Goal: Transaction & Acquisition: Purchase product/service

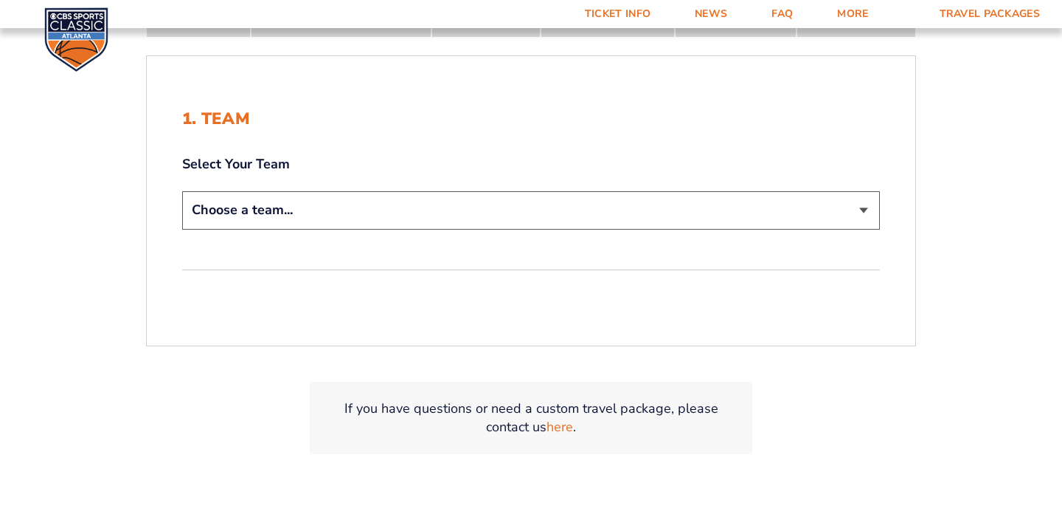
scroll to position [311, 0]
click at [443, 225] on select "Choose a team... Kentucky Wildcats Ohio State Buckeyes North Carolina Tar Heels…" at bounding box center [531, 209] width 698 height 38
select select "12956"
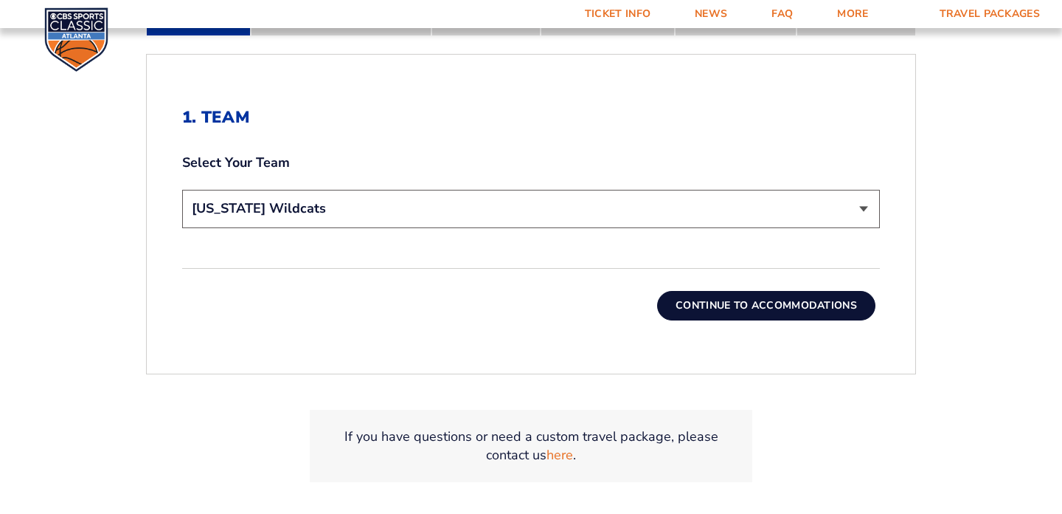
click at [705, 292] on button "Continue To Accommodations" at bounding box center [766, 306] width 218 height 30
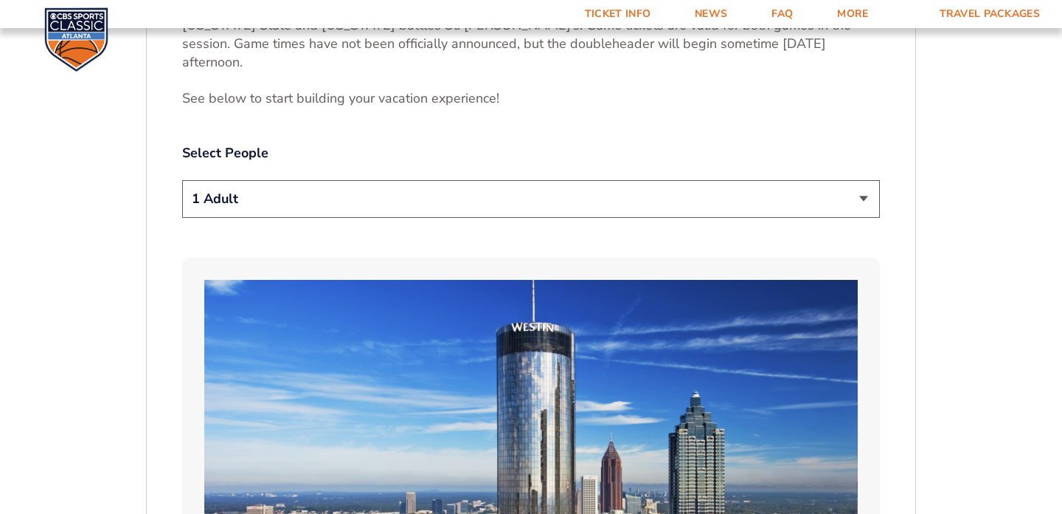
scroll to position [770, 0]
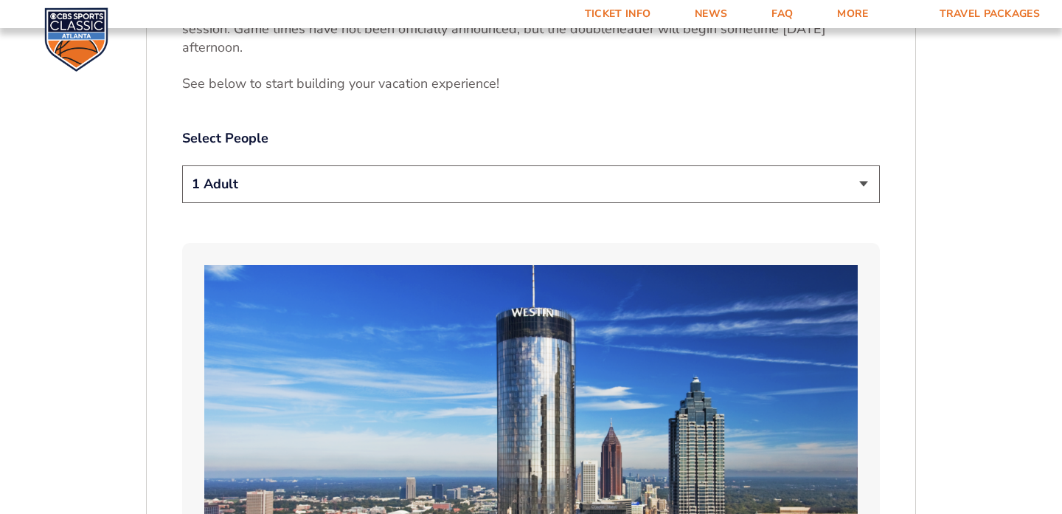
click at [418, 165] on select "1 Adult 2 Adults 3 Adults 4 Adults 2 Adults + 1 Child 2 Adults + 2 Children 2 A…" at bounding box center [531, 184] width 698 height 38
click at [383, 165] on select "1 Adult 2 Adults 3 Adults 4 Adults 2 Adults + 1 Child 2 Adults + 2 Children 2 A…" at bounding box center [531, 184] width 698 height 38
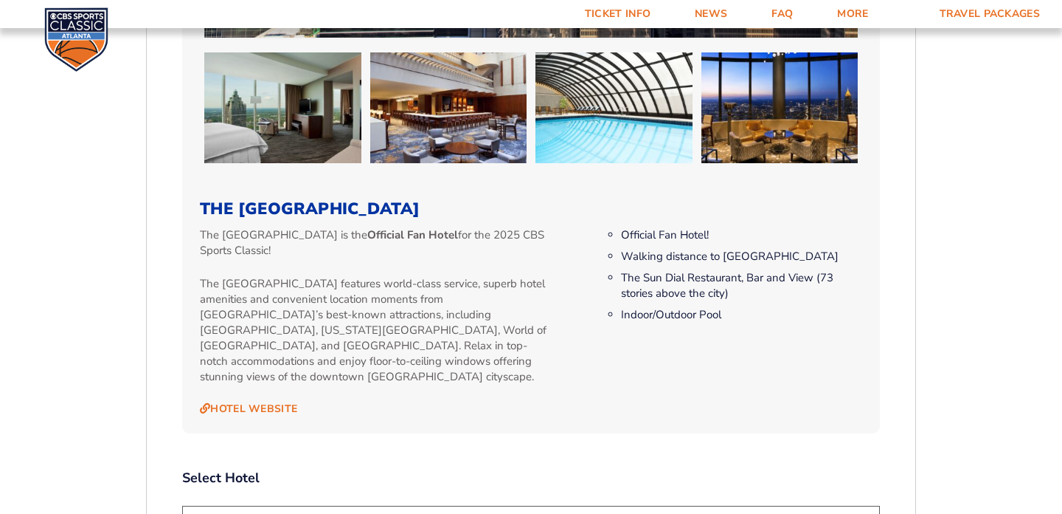
scroll to position [539, 0]
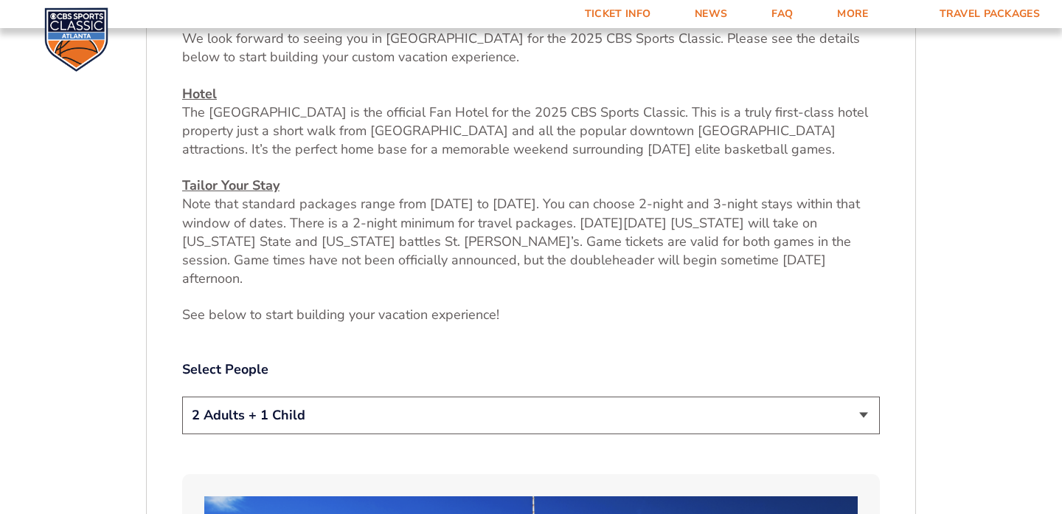
click at [295, 401] on select "1 Adult 2 Adults 3 Adults 4 Adults 2 Adults + 1 Child 2 Adults + 2 Children 2 A…" at bounding box center [531, 415] width 698 height 38
select select "3 Adults"
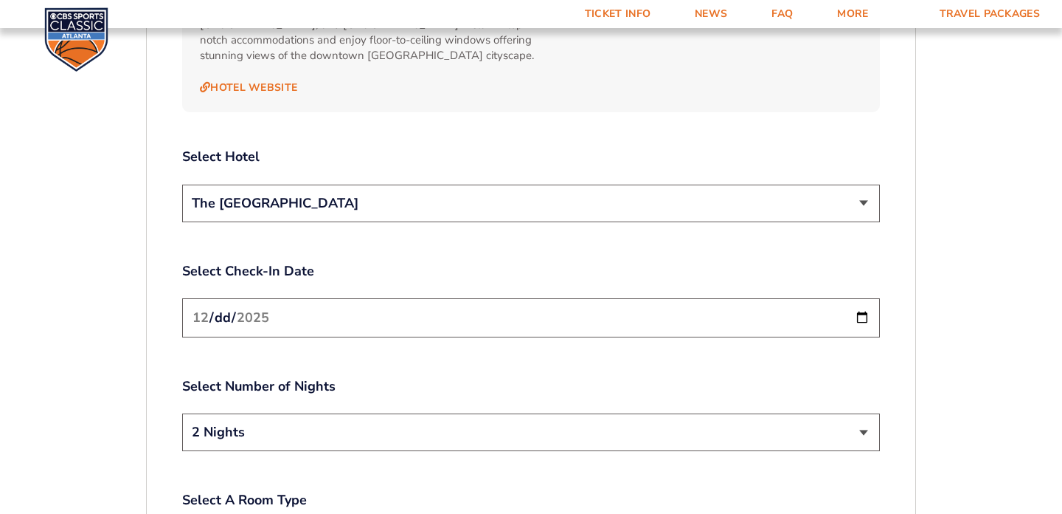
scroll to position [1687, 0]
click at [218, 297] on input "2025-12-19" at bounding box center [531, 316] width 698 height 39
click at [864, 297] on input "2025-12-19" at bounding box center [531, 316] width 698 height 39
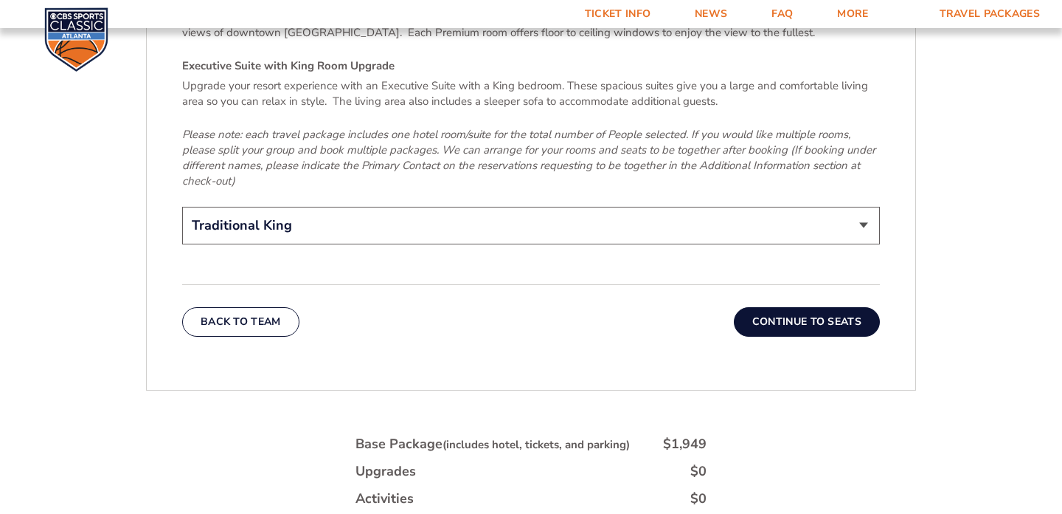
scroll to position [2344, 0]
click at [792, 308] on button "Continue To Seats" at bounding box center [807, 323] width 146 height 30
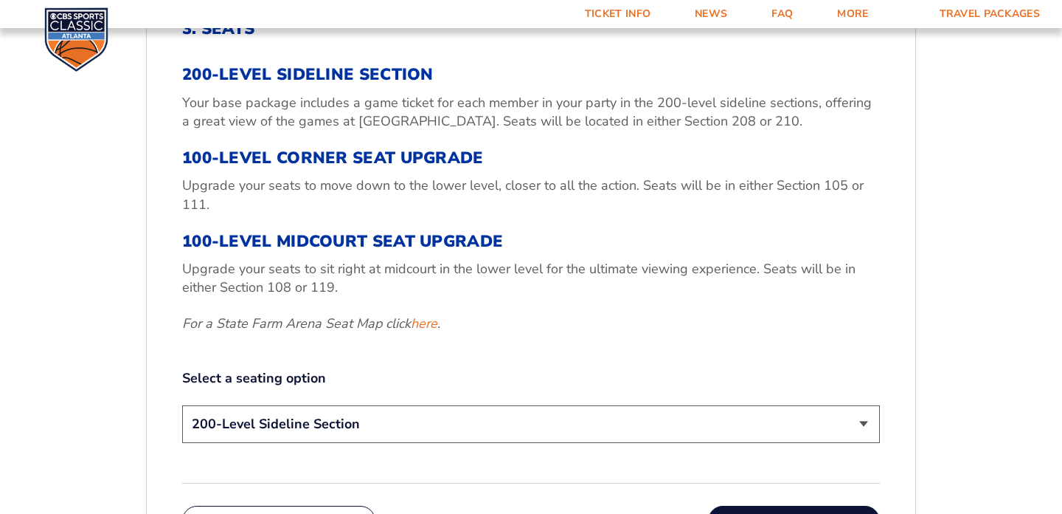
scroll to position [606, 0]
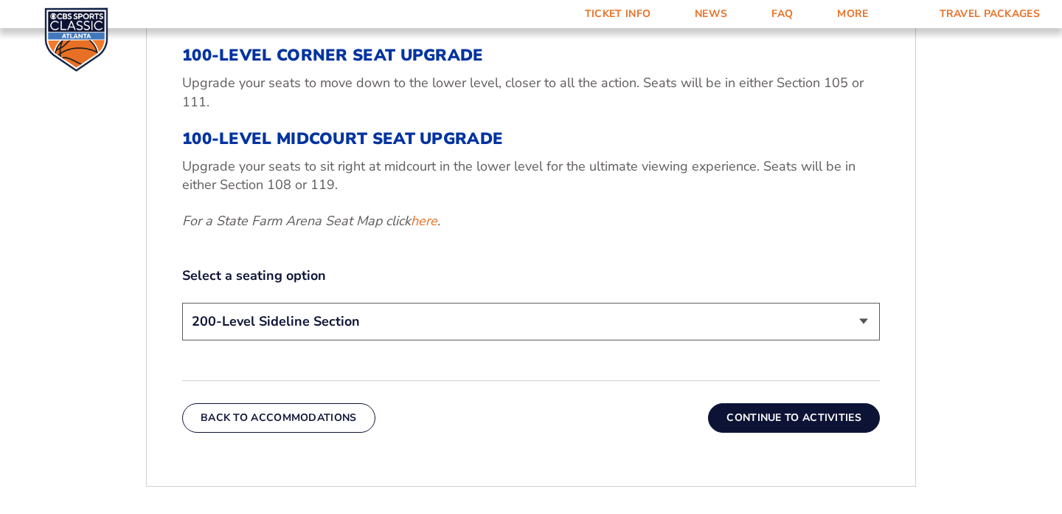
click at [651, 327] on select "200-Level Sideline Section 100-Level Corner Seat Upgrade (+$120 per person) 100…" at bounding box center [531, 321] width 698 height 38
select select "100-Level Corner Seat Upgrade"
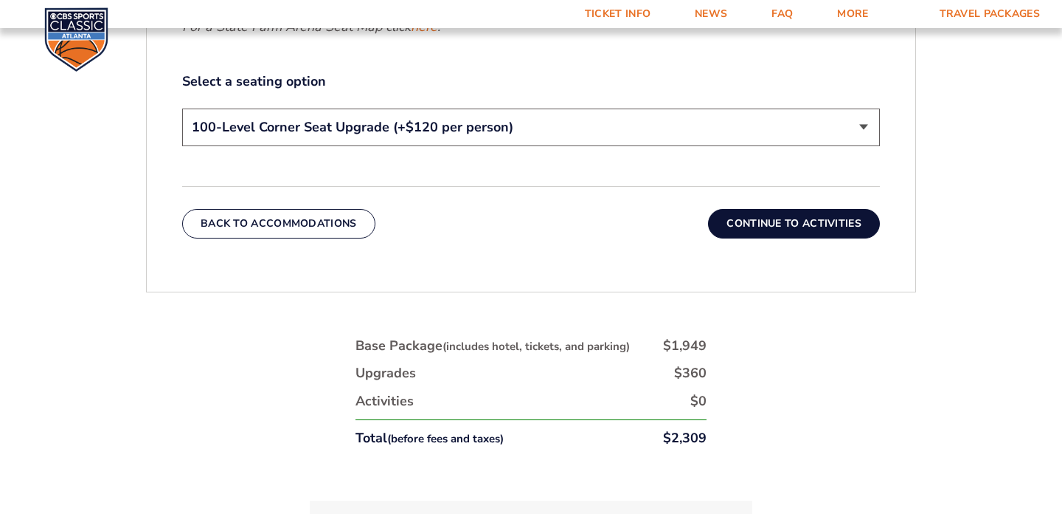
scroll to position [789, 0]
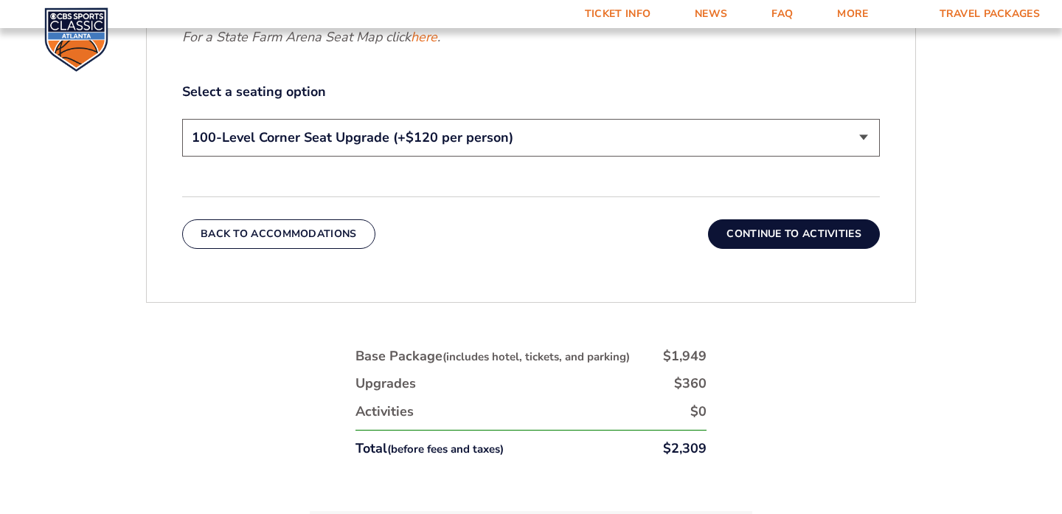
click at [769, 241] on button "Continue To Activities" at bounding box center [794, 234] width 172 height 30
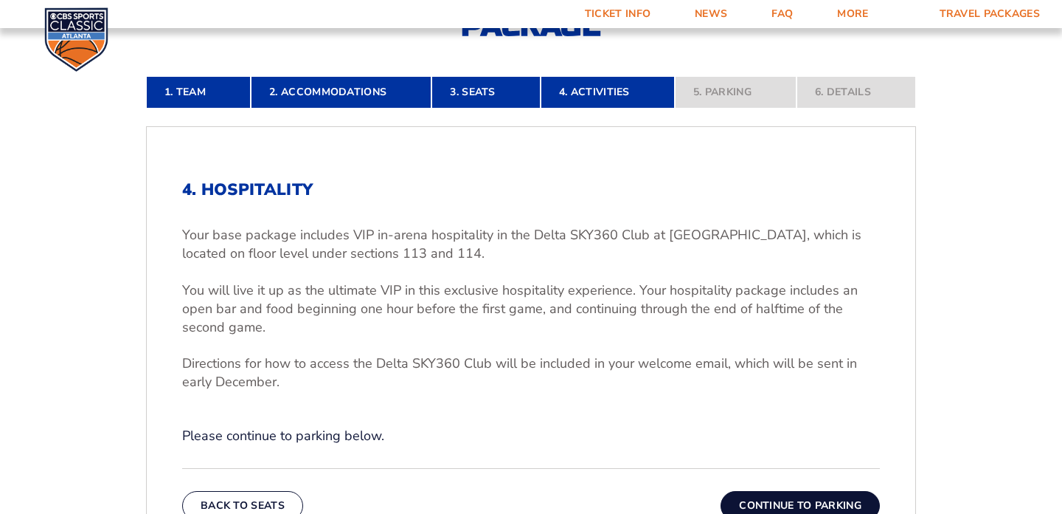
scroll to position [345, 0]
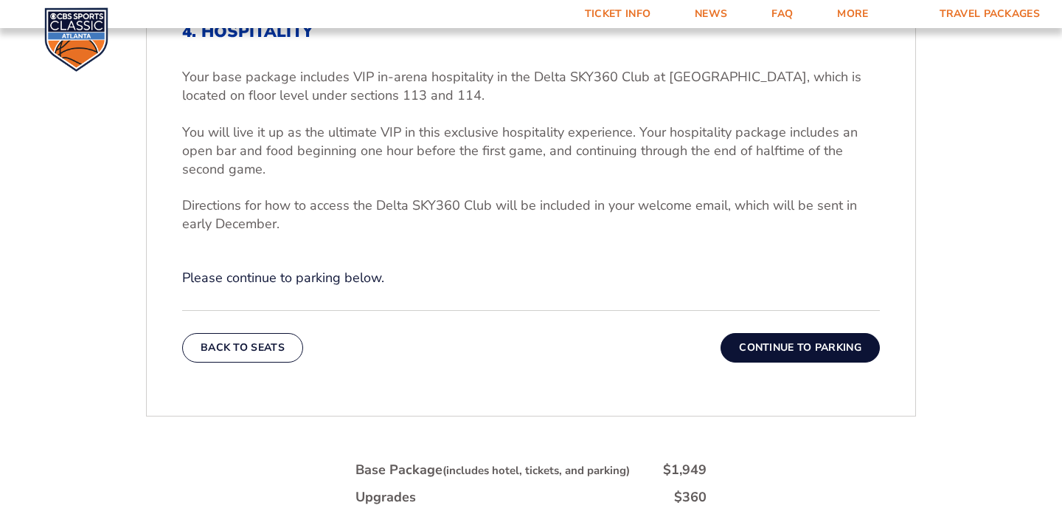
click at [777, 358] on button "Continue To Parking" at bounding box center [800, 348] width 159 height 30
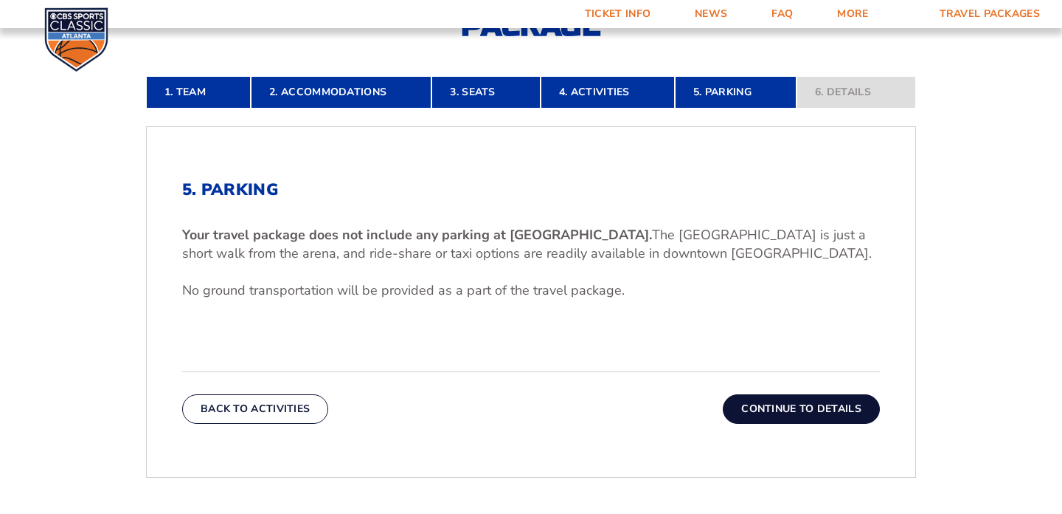
click at [756, 408] on button "Continue To Details" at bounding box center [801, 409] width 157 height 30
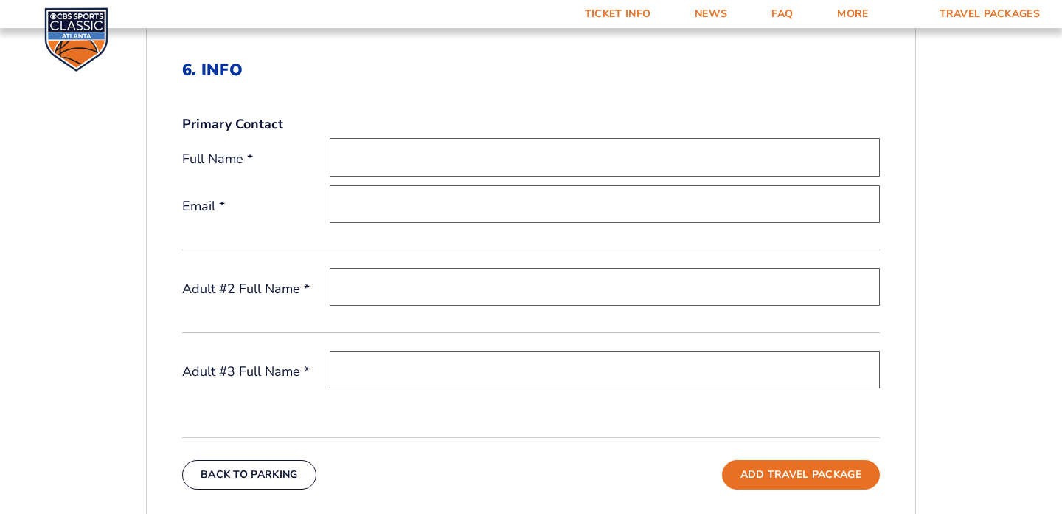
scroll to position [461, 0]
click at [410, 156] on input "text" at bounding box center [605, 158] width 550 height 38
type input "Joshua Howerton"
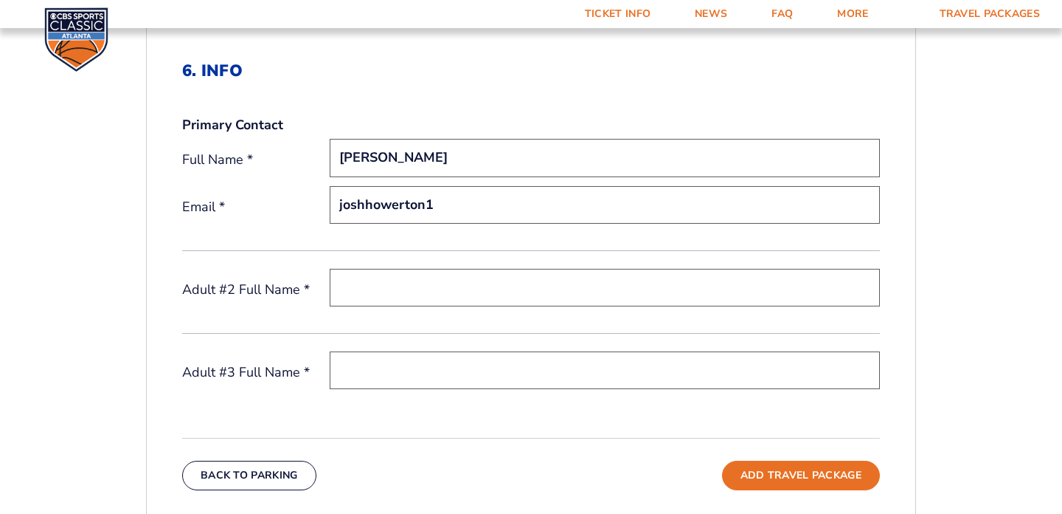
type input "joshhowerton10@live.com"
type input "Rhonda Howerton"
click at [362, 353] on input "text" at bounding box center [605, 370] width 550 height 38
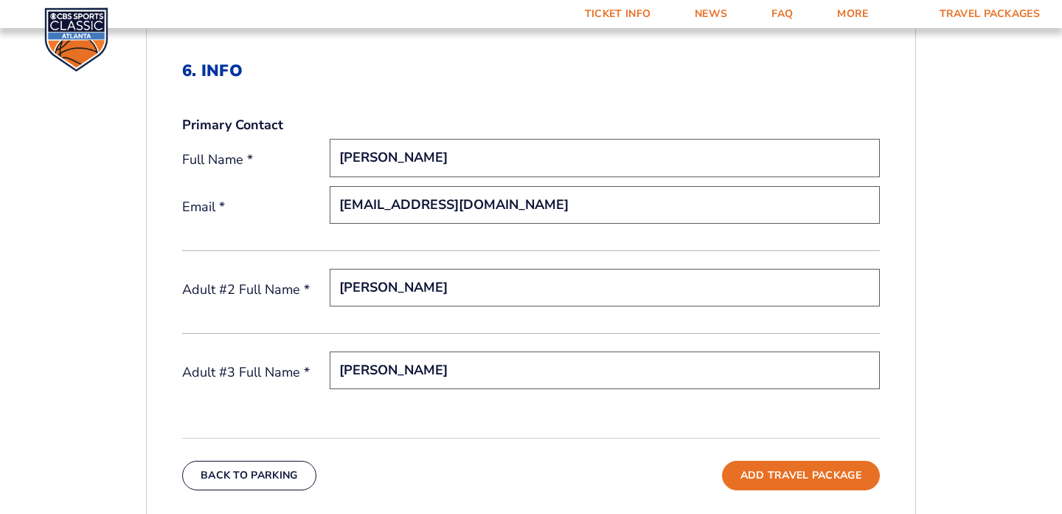
type input "Shawn Cartee"
click at [457, 443] on div "Back To Parking Add Travel Package" at bounding box center [531, 464] width 698 height 52
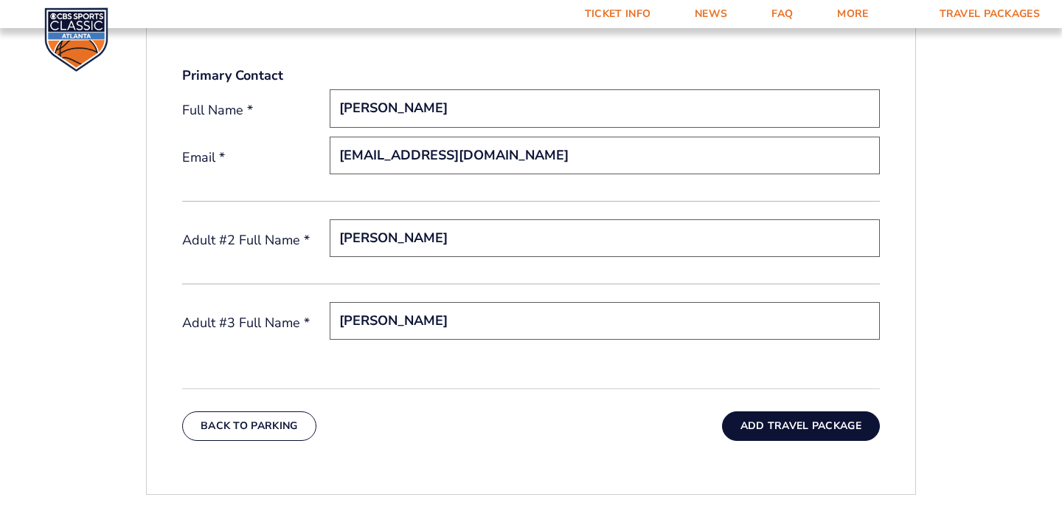
click at [763, 421] on button "Add Travel Package" at bounding box center [801, 426] width 158 height 30
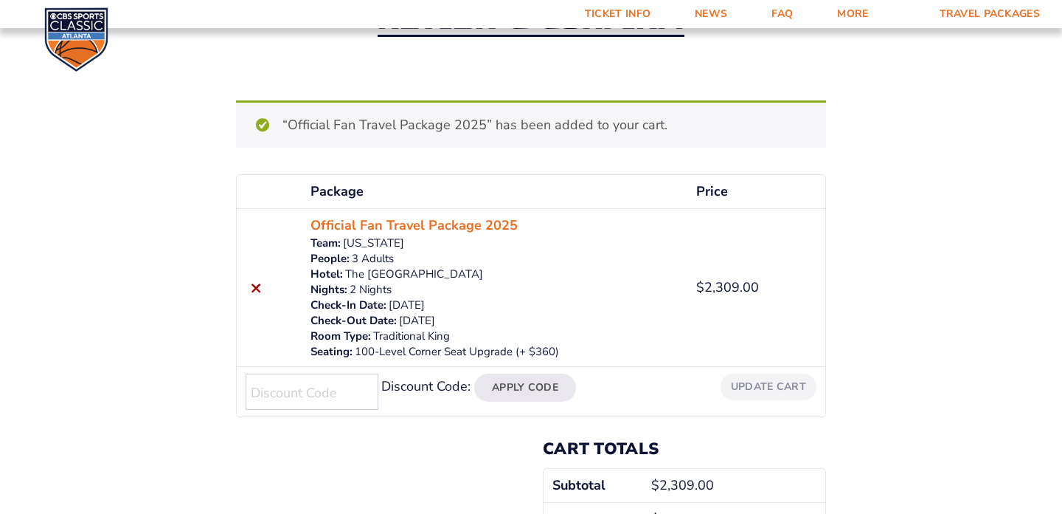
scroll to position [190, 0]
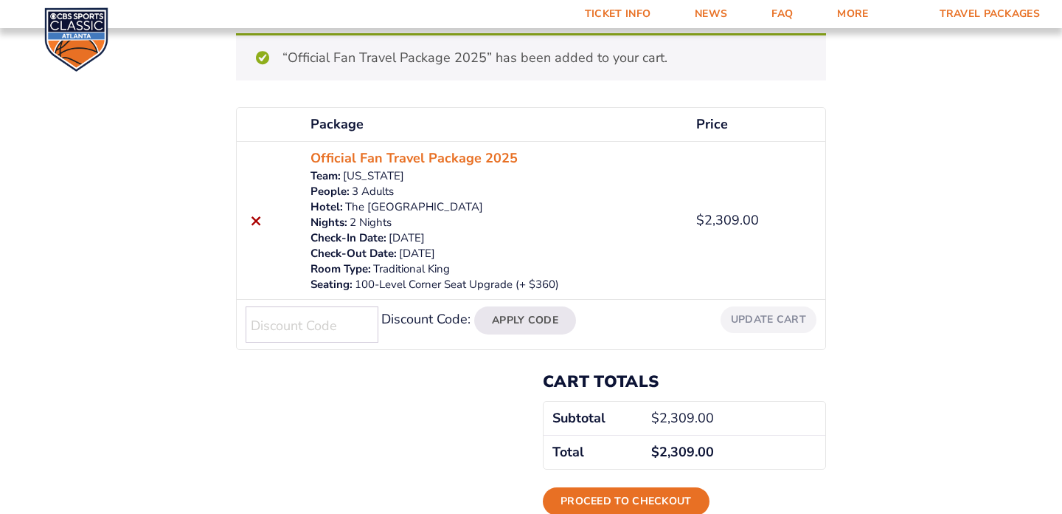
click at [328, 314] on input "Discount Code:" at bounding box center [312, 324] width 133 height 36
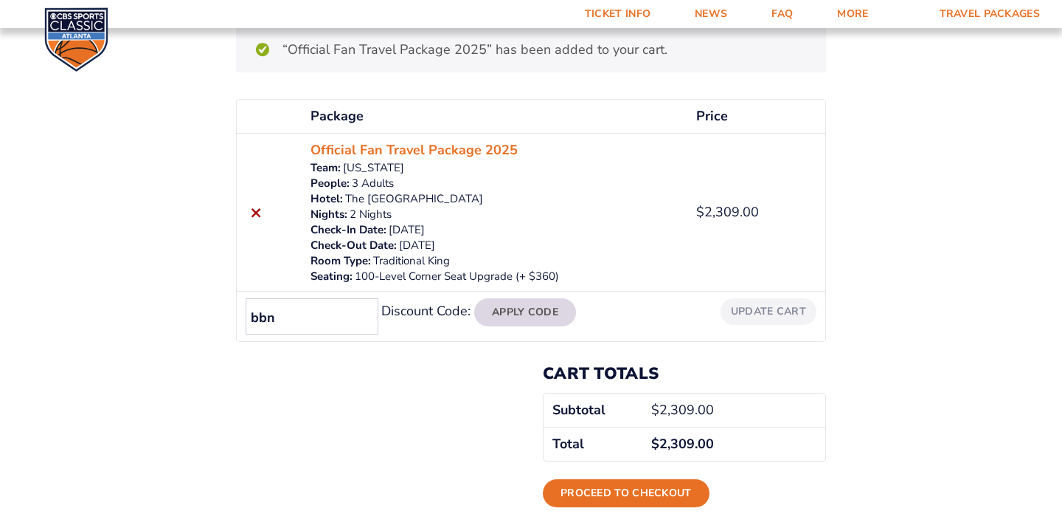
type input "bbn"
click at [536, 306] on button "Apply Code" at bounding box center [525, 312] width 102 height 28
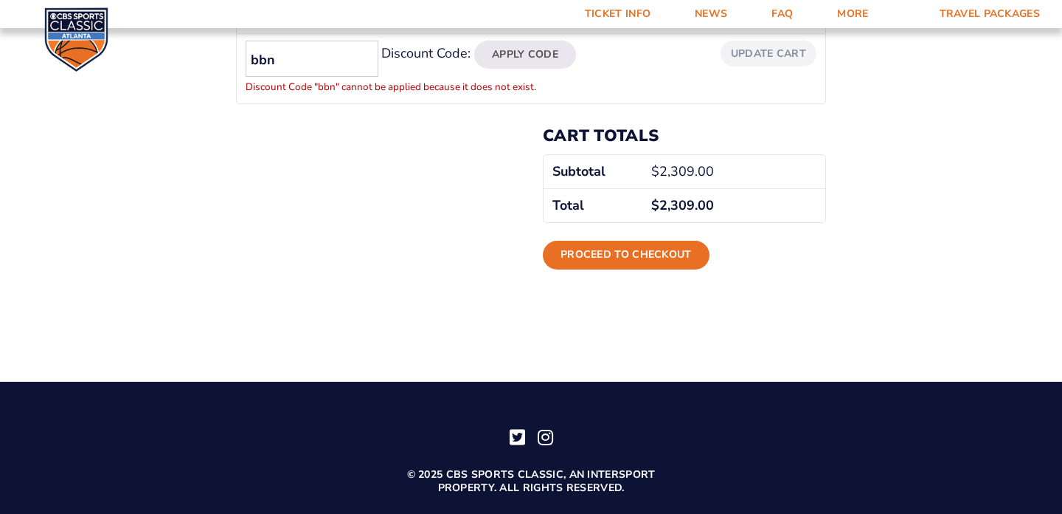
scroll to position [385, 0]
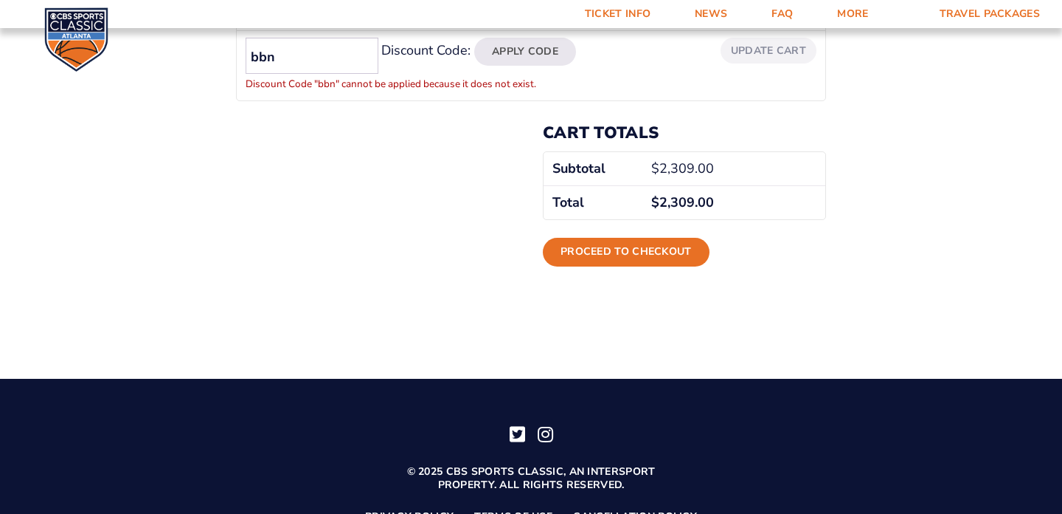
click at [277, 59] on input "bbn" at bounding box center [312, 56] width 133 height 36
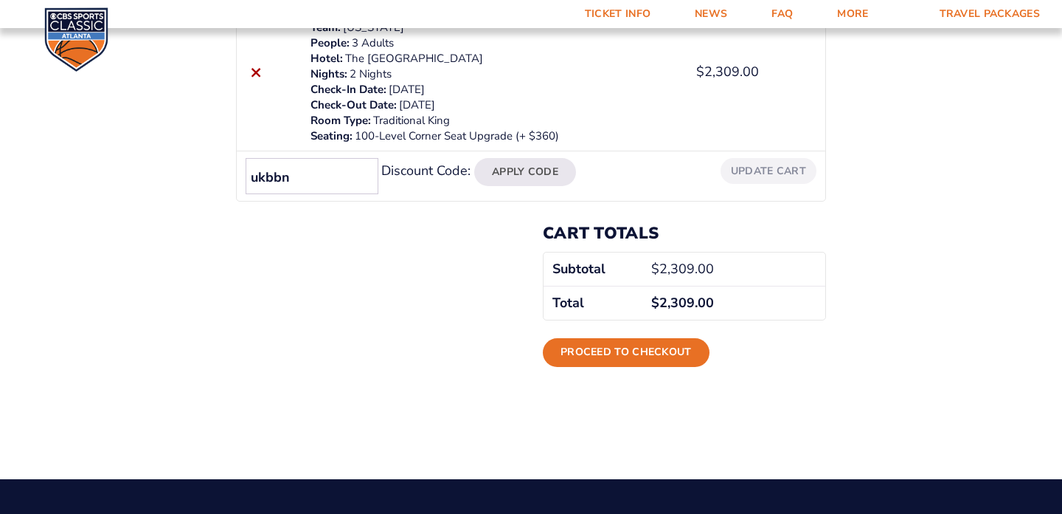
scroll to position [260, 0]
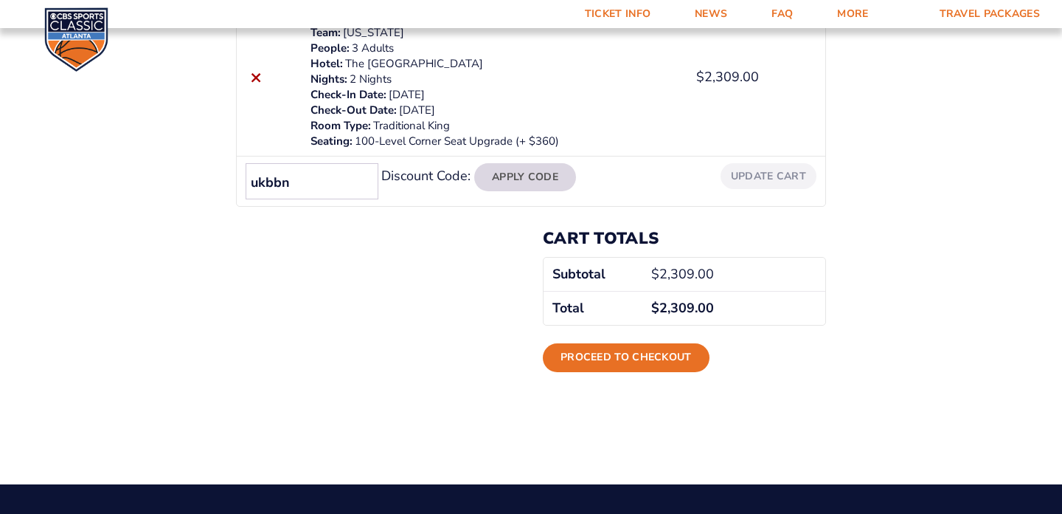
type input "ukbbn"
click at [530, 170] on button "Apply Code" at bounding box center [525, 177] width 102 height 28
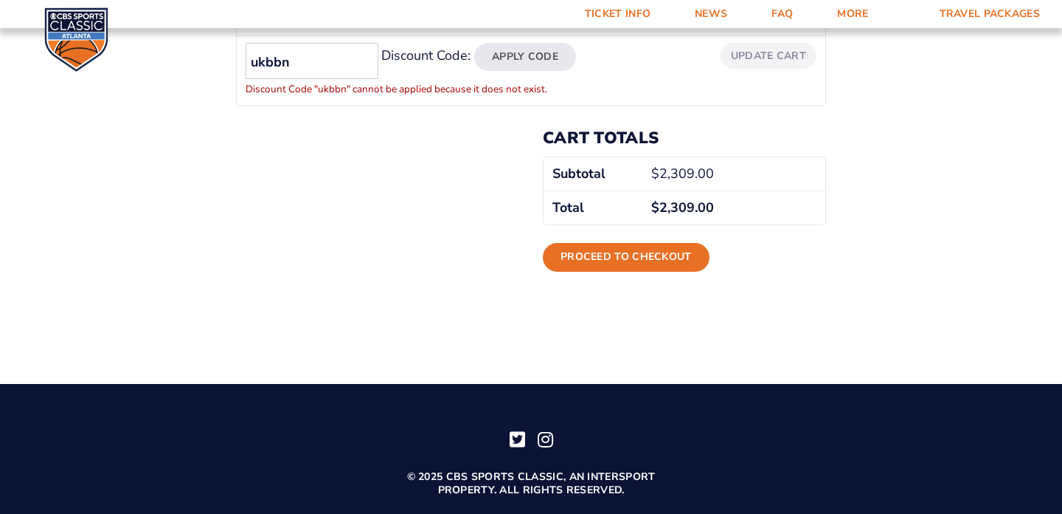
scroll to position [385, 0]
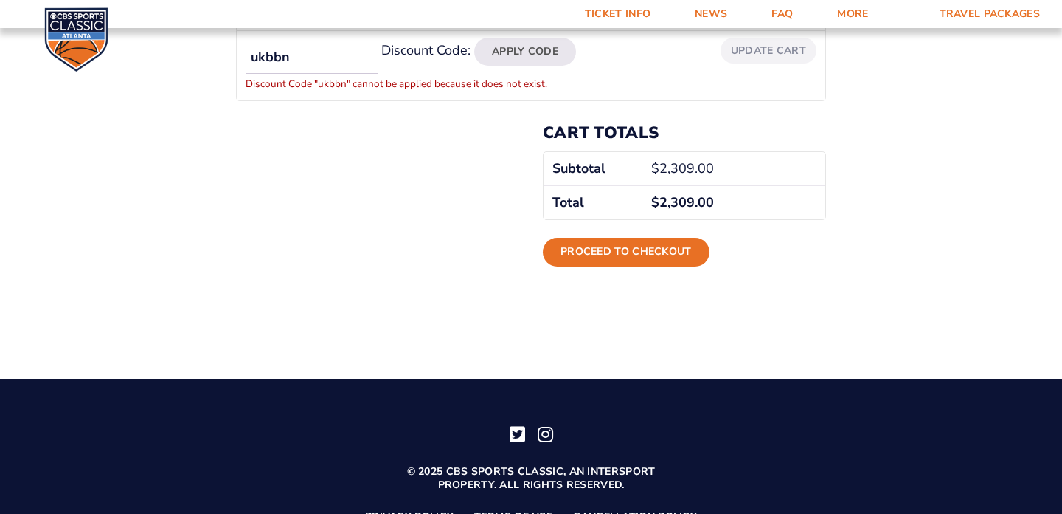
click at [328, 62] on input "ukbbn" at bounding box center [312, 56] width 133 height 36
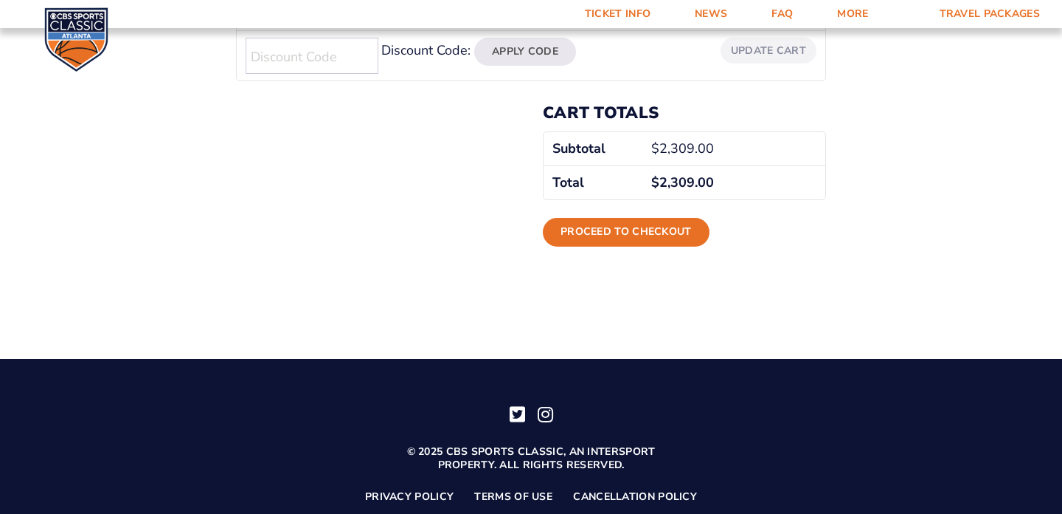
scroll to position [243, 0]
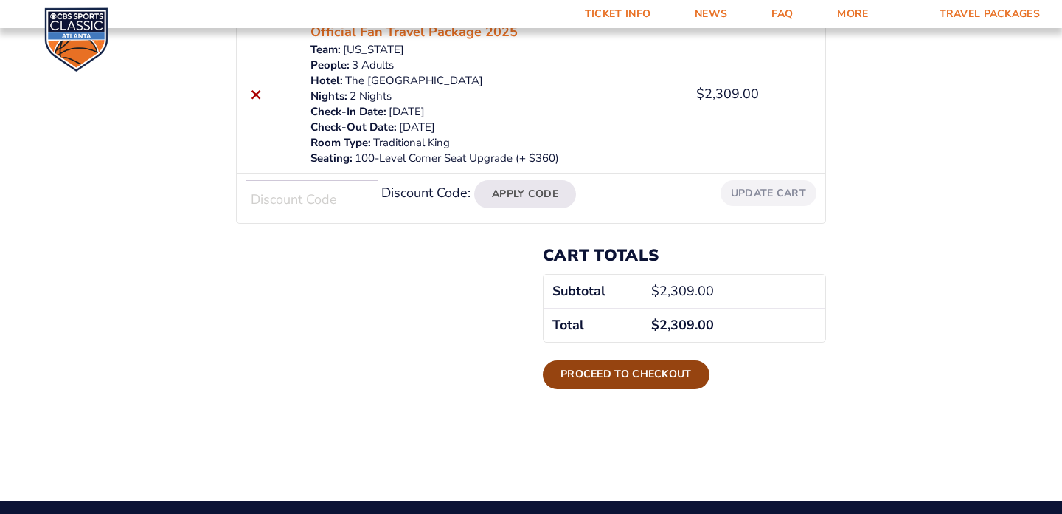
click at [622, 379] on link "Proceed to checkout" at bounding box center [626, 374] width 167 height 28
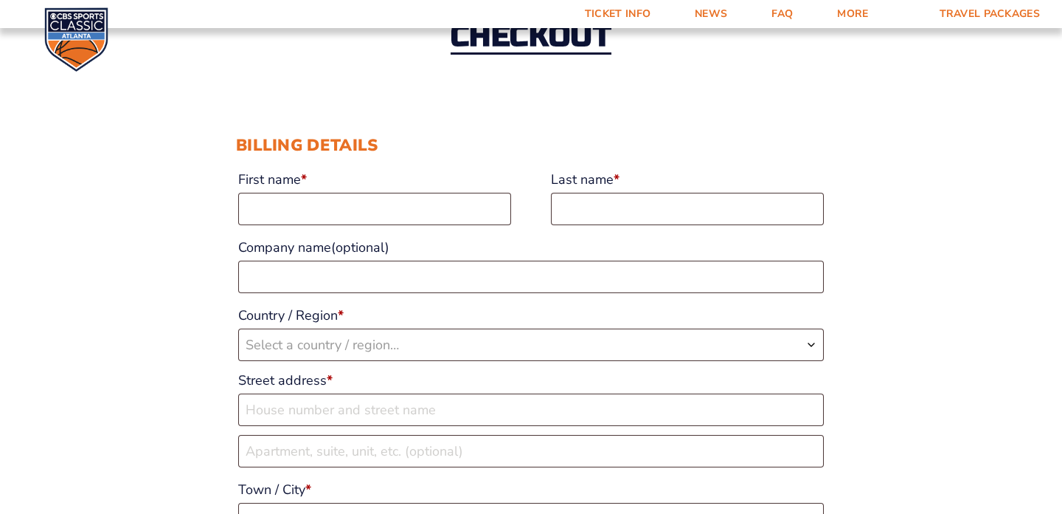
scroll to position [108, 0]
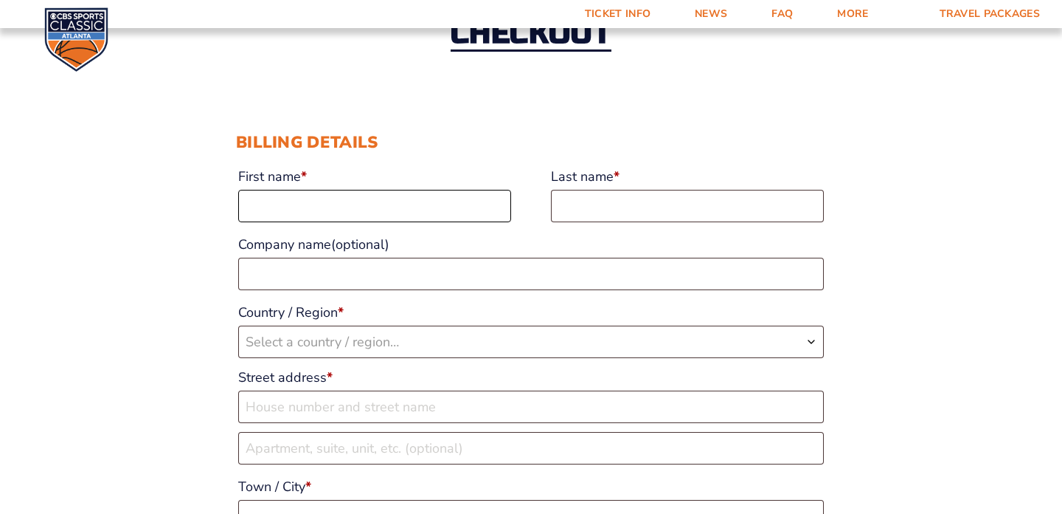
click at [378, 193] on input "First name *" at bounding box center [374, 206] width 273 height 32
type input "[PERSON_NAME]"
click at [679, 205] on input "Howerto" at bounding box center [687, 206] width 273 height 32
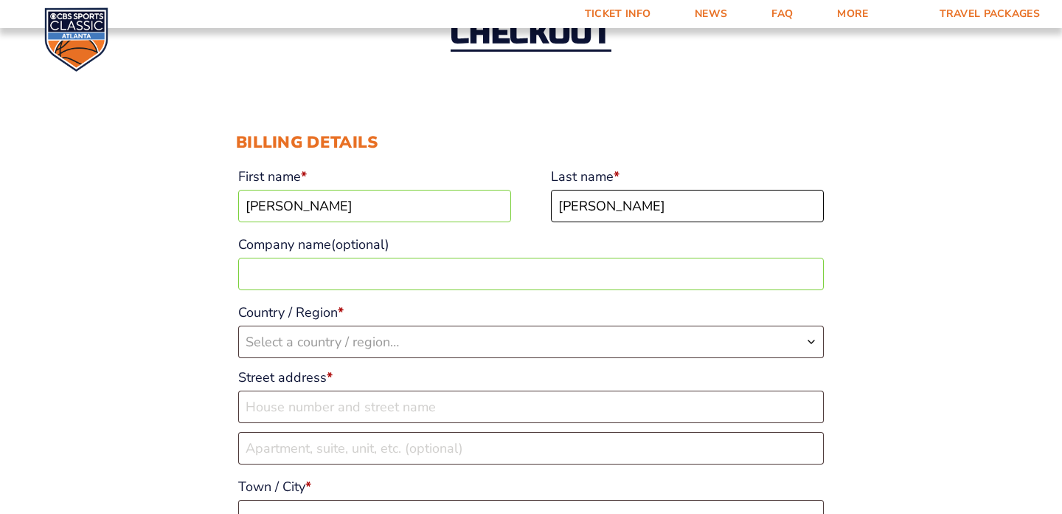
type input "Howerton"
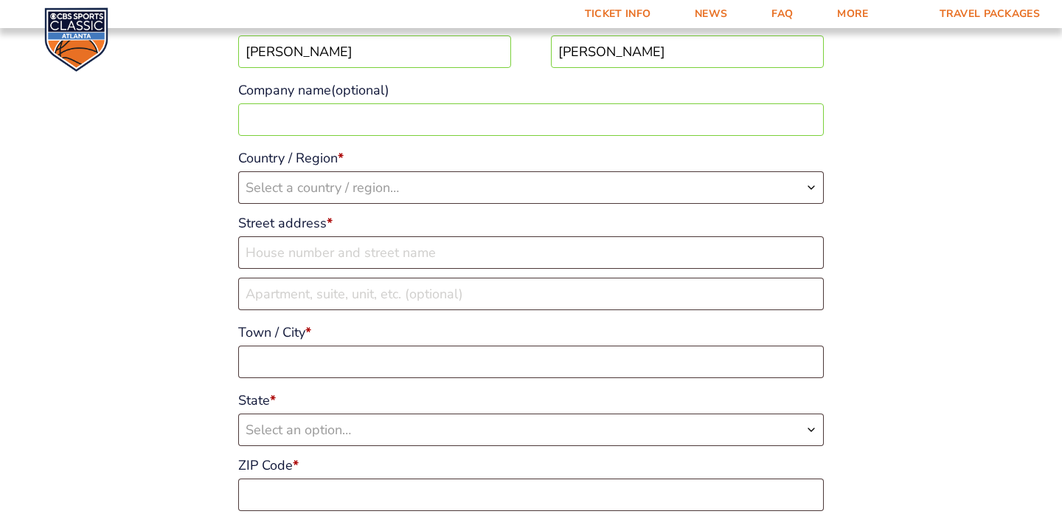
scroll to position [267, 0]
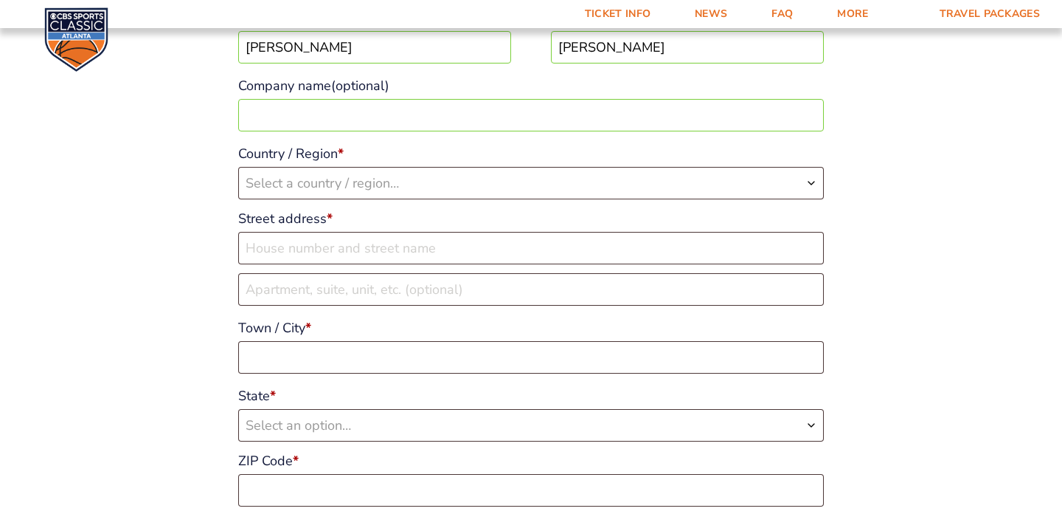
click at [587, 190] on span "Select a country / region…" at bounding box center [531, 182] width 584 height 31
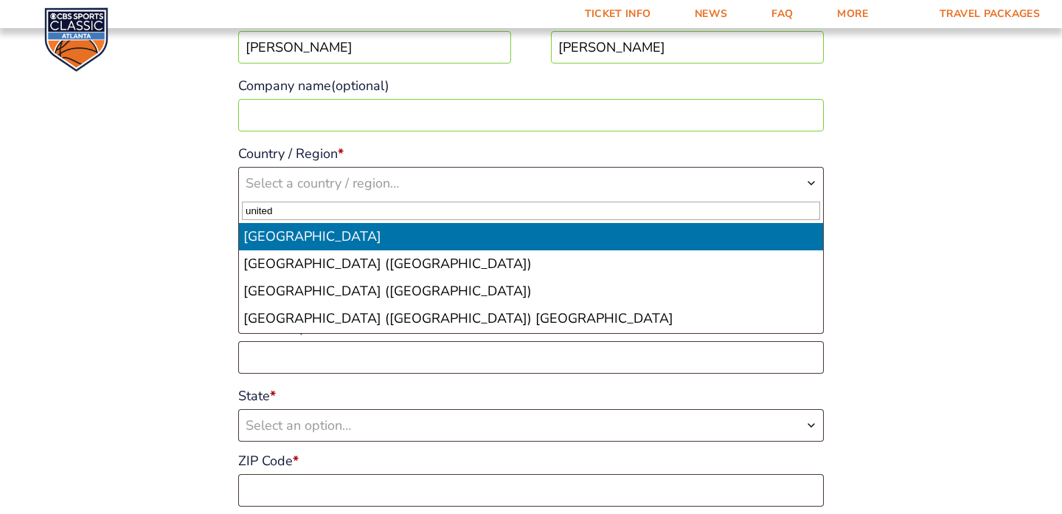
type input "united"
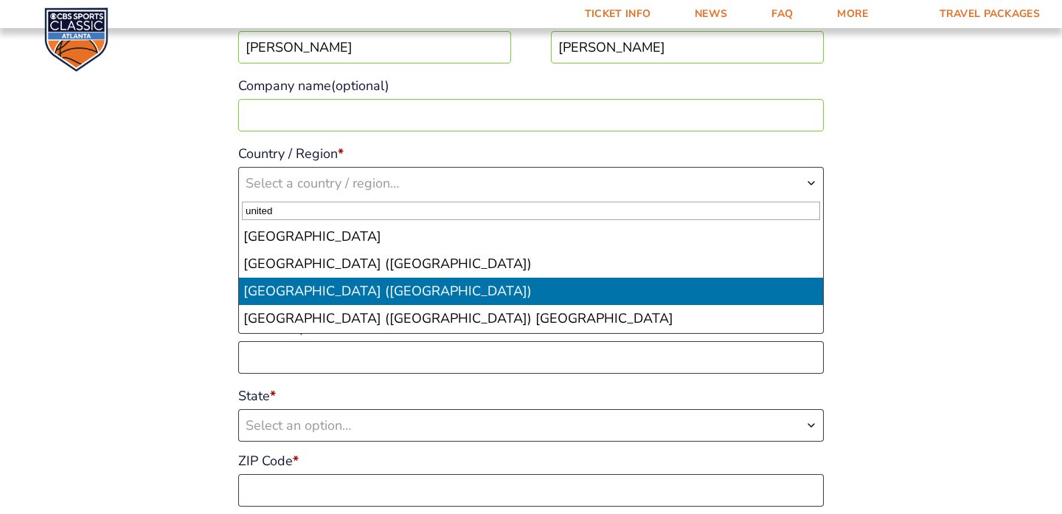
select select "US"
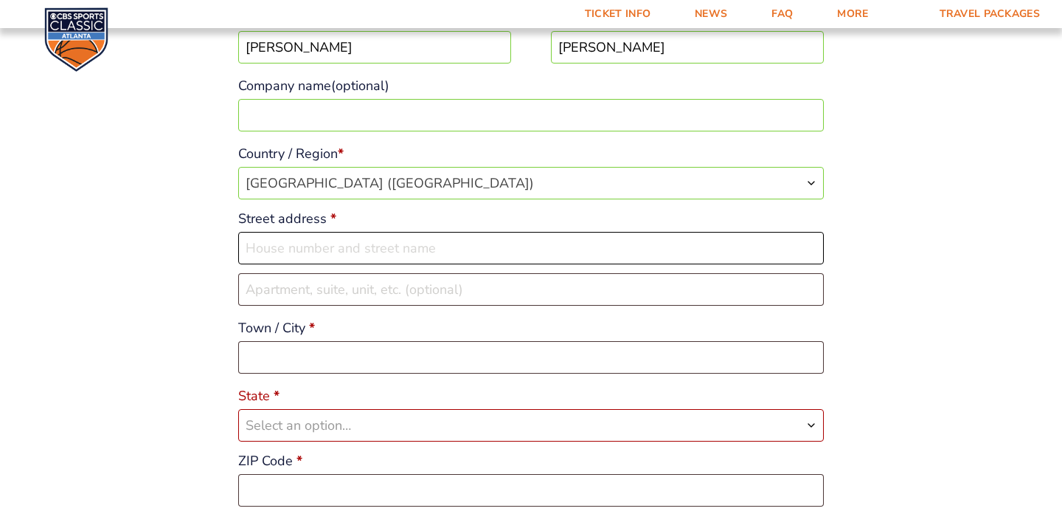
click at [380, 241] on input "Street address *" at bounding box center [531, 248] width 586 height 32
type input "473 Dabney Drive"
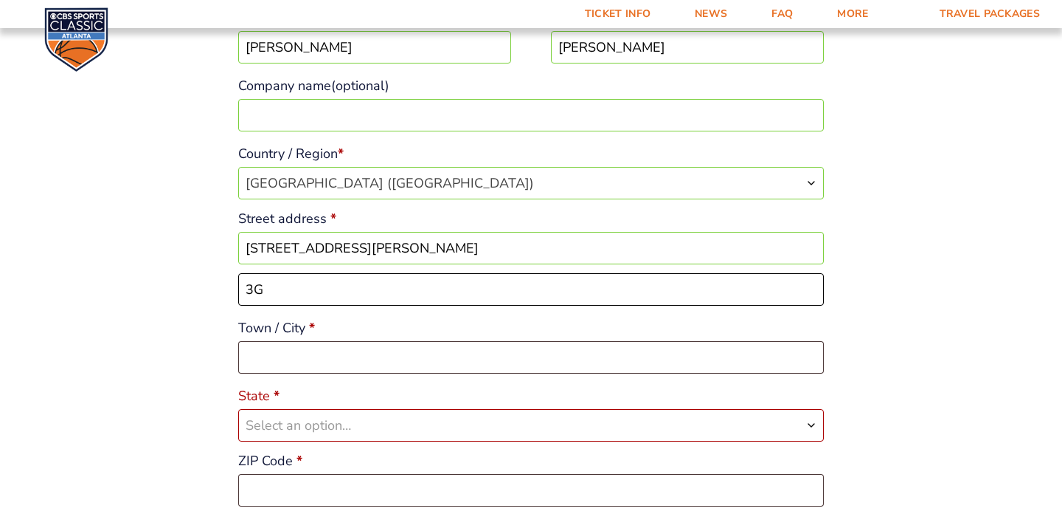
type input "3G"
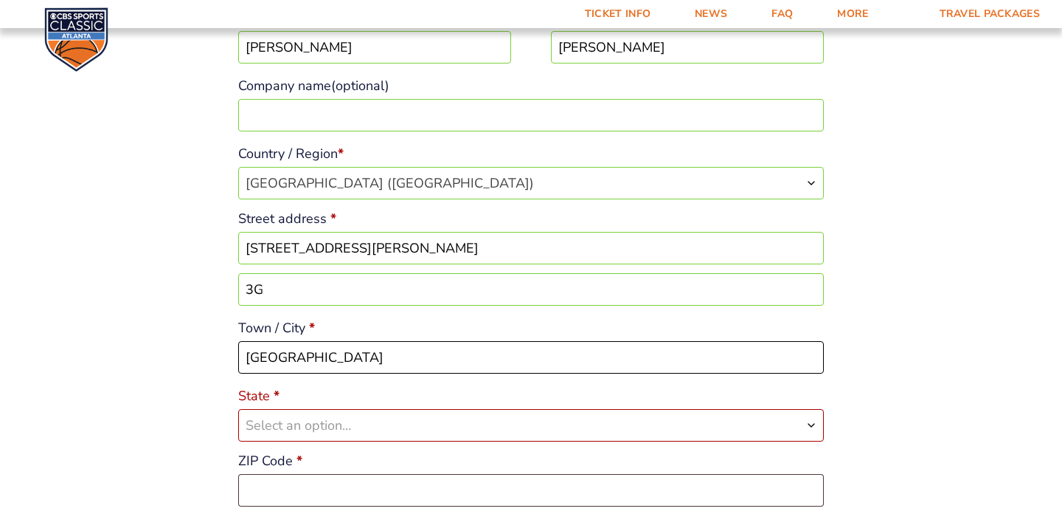
type input "Lexington"
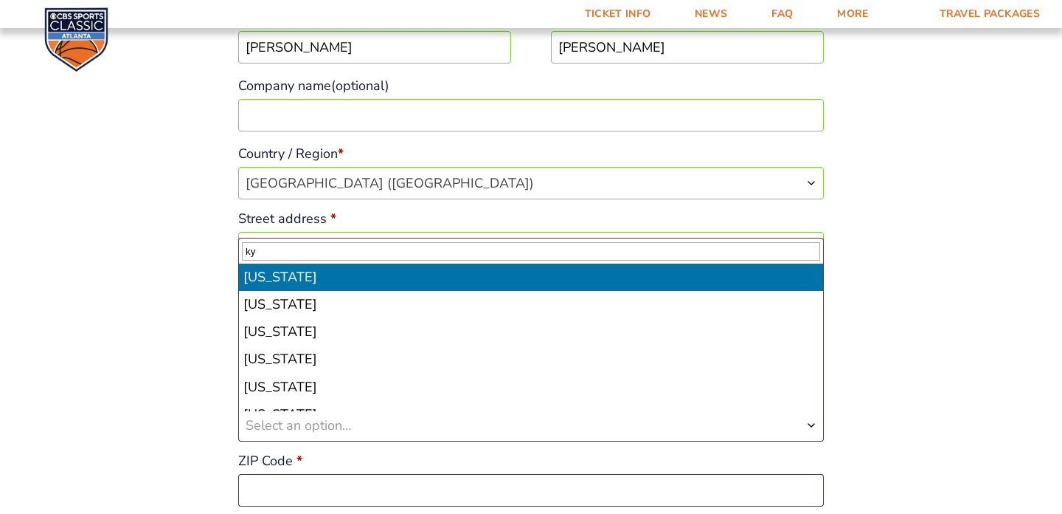
type input "ky"
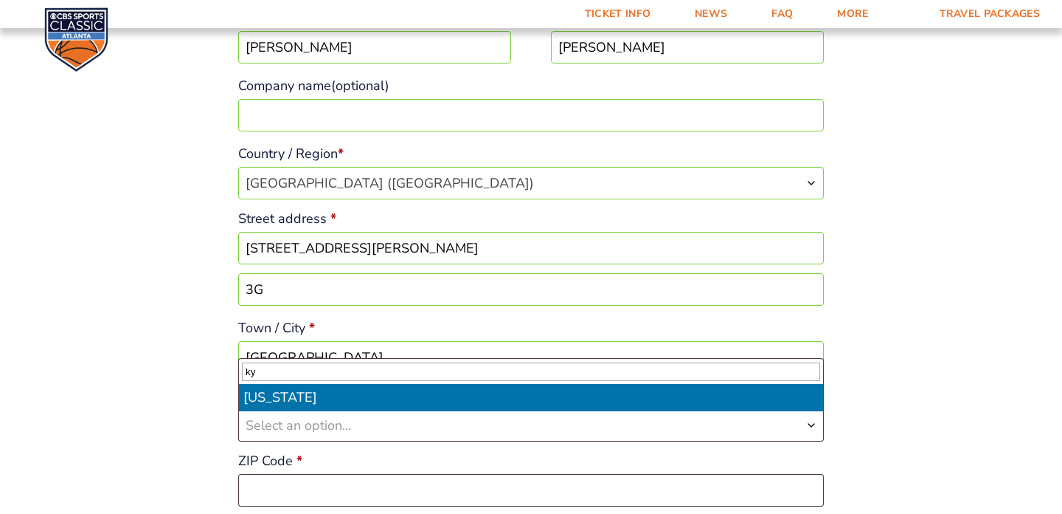
select select "KY"
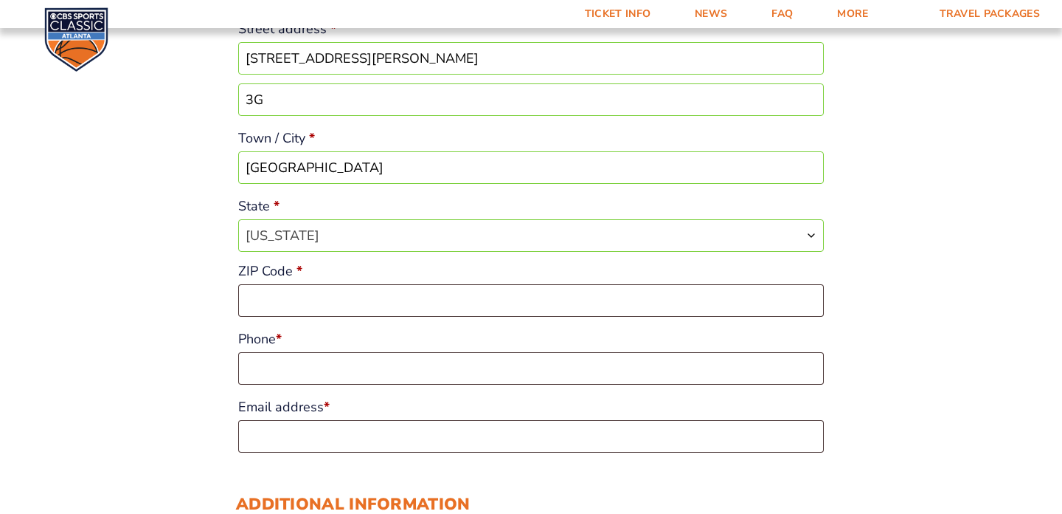
scroll to position [457, 0]
click at [310, 286] on input "ZIP Code *" at bounding box center [531, 299] width 586 height 32
type input "40509"
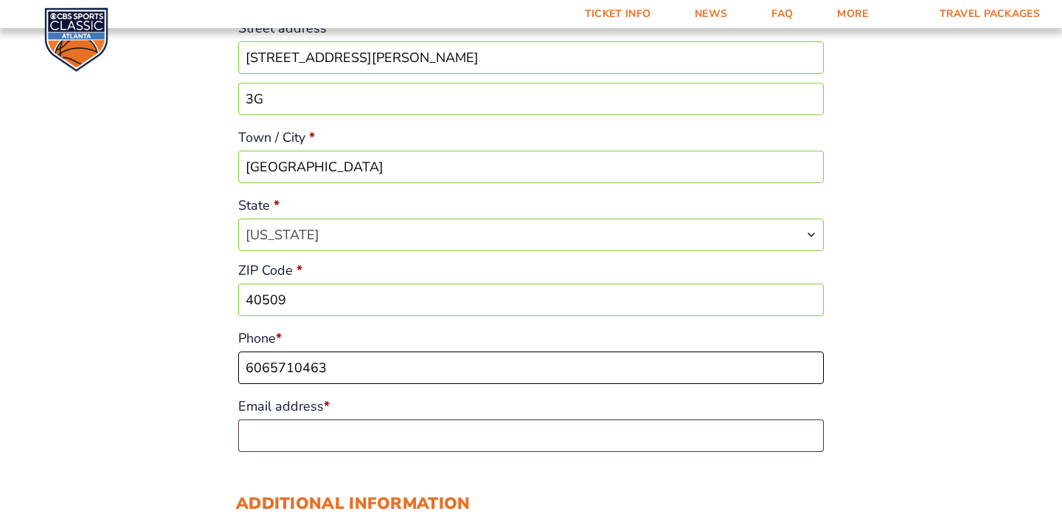
type input "6065710463"
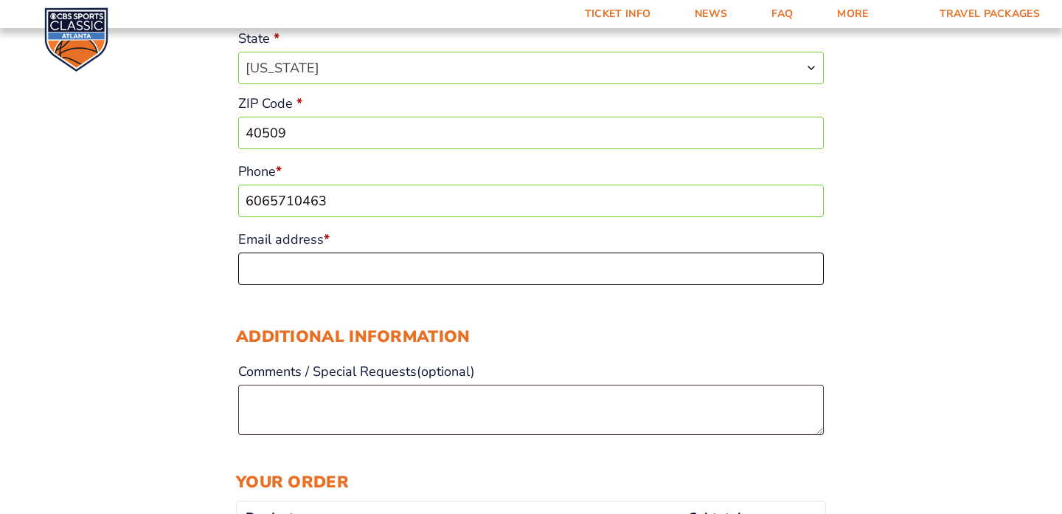
scroll to position [635, 0]
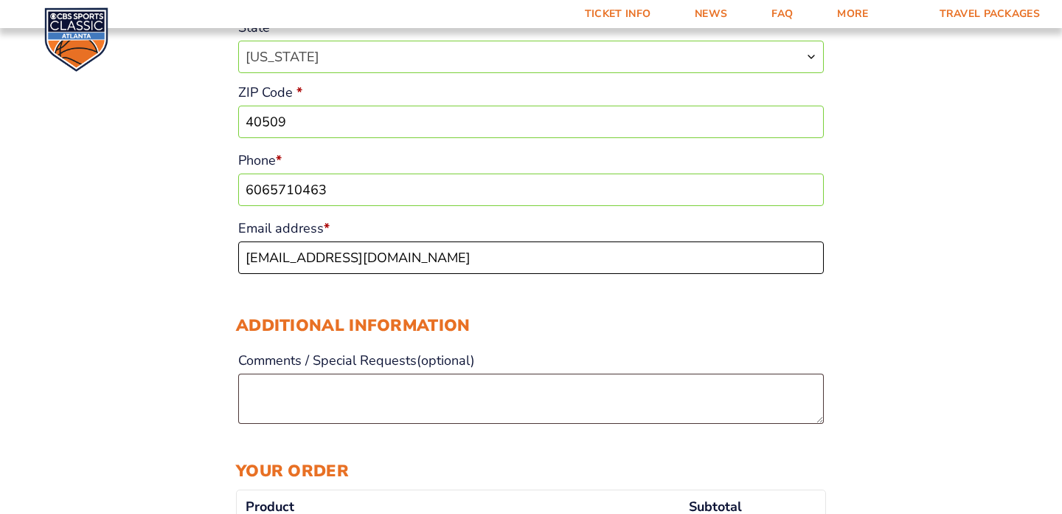
type input "joshhowerton10@live.com"
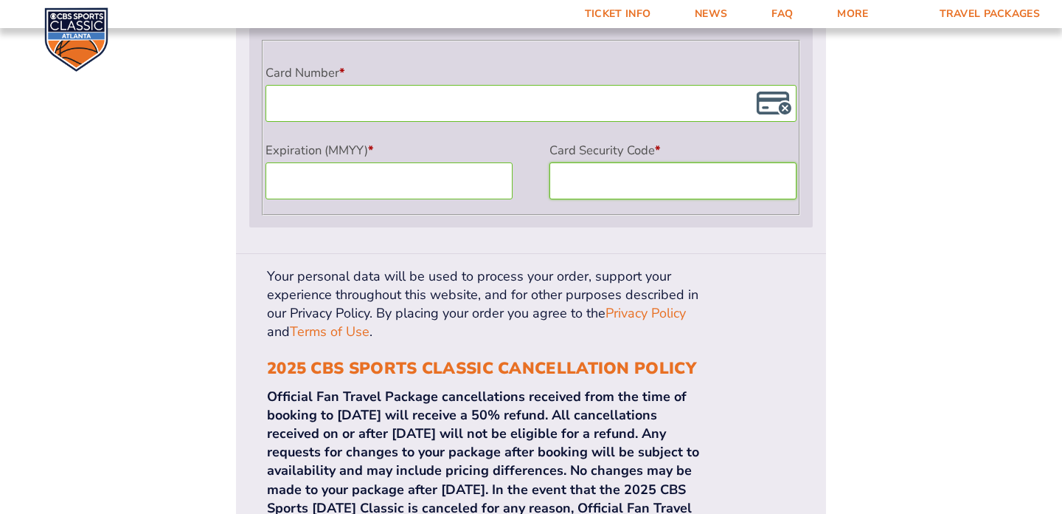
scroll to position [1401, 0]
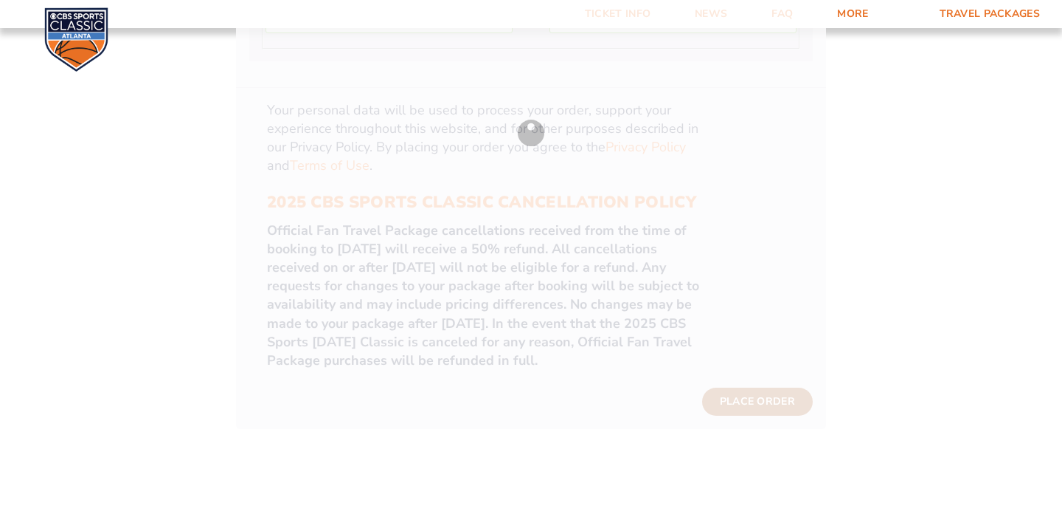
scroll to position [1591, 0]
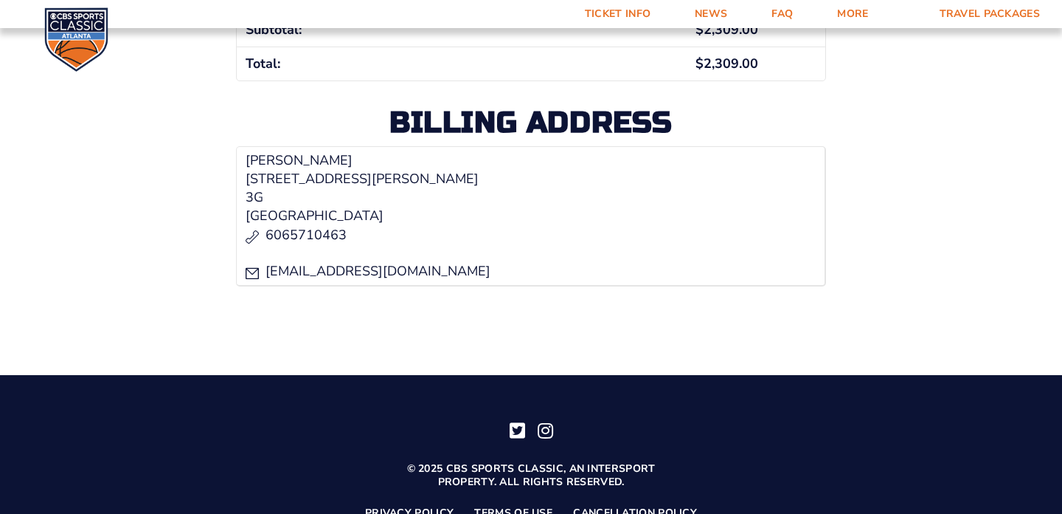
scroll to position [654, 0]
